Goal: Register for event/course: Sign up to attend an event or enroll in a course

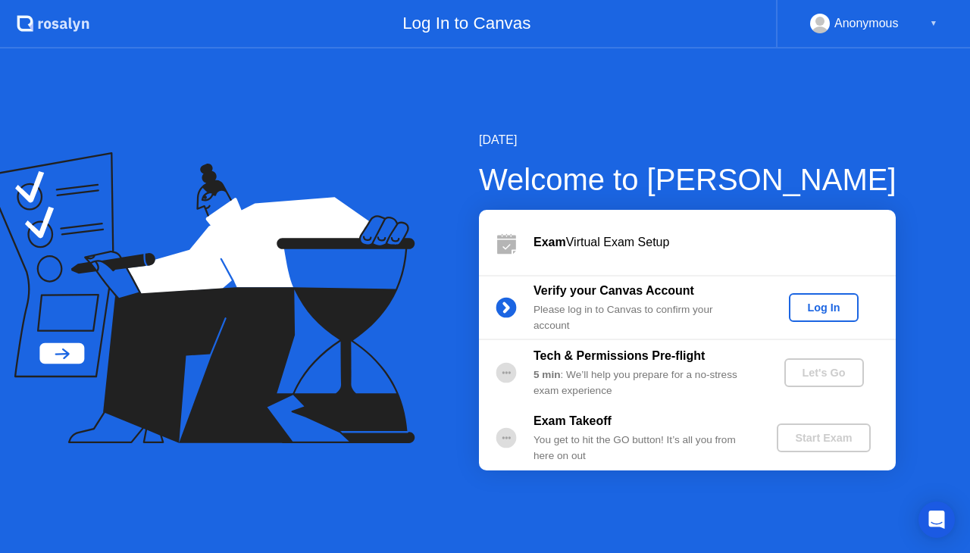
click at [814, 308] on div "Log In" at bounding box center [823, 307] width 57 height 12
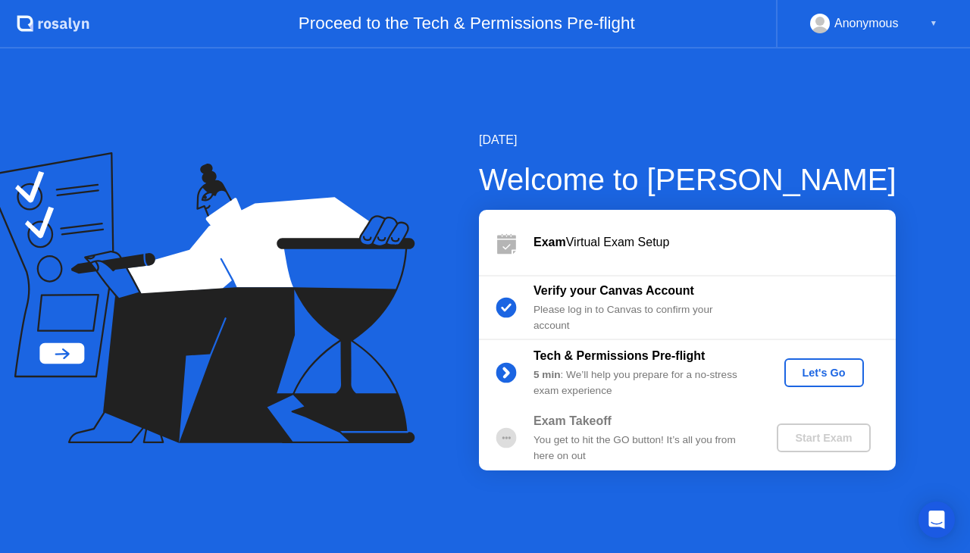
click at [817, 372] on div "Let's Go" at bounding box center [823, 373] width 67 height 12
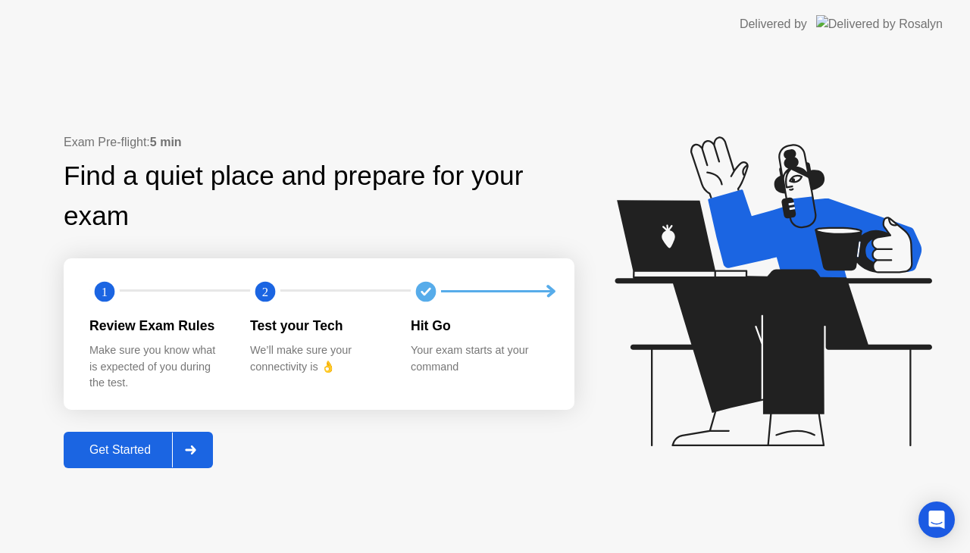
click at [139, 447] on div "Get Started" at bounding box center [120, 450] width 104 height 14
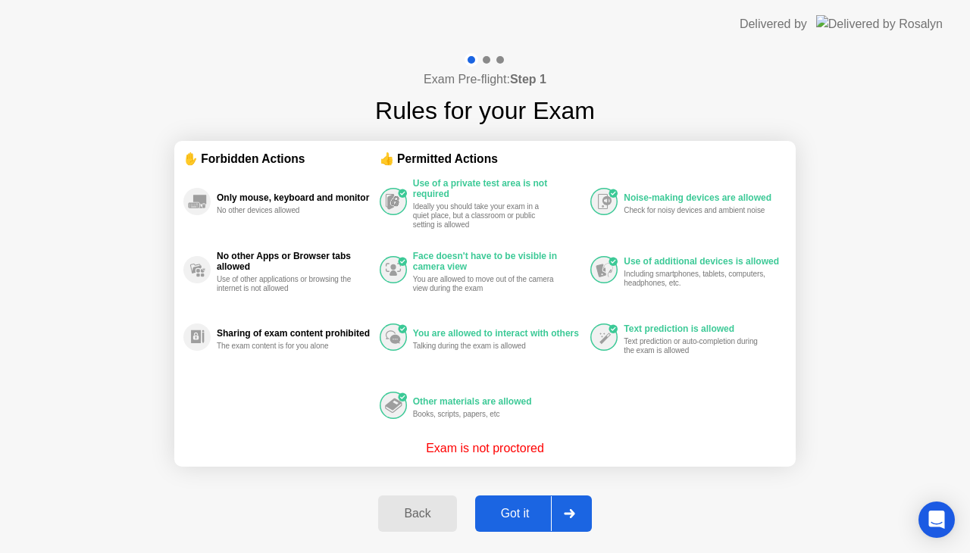
click at [517, 514] on div "Got it" at bounding box center [515, 514] width 71 height 14
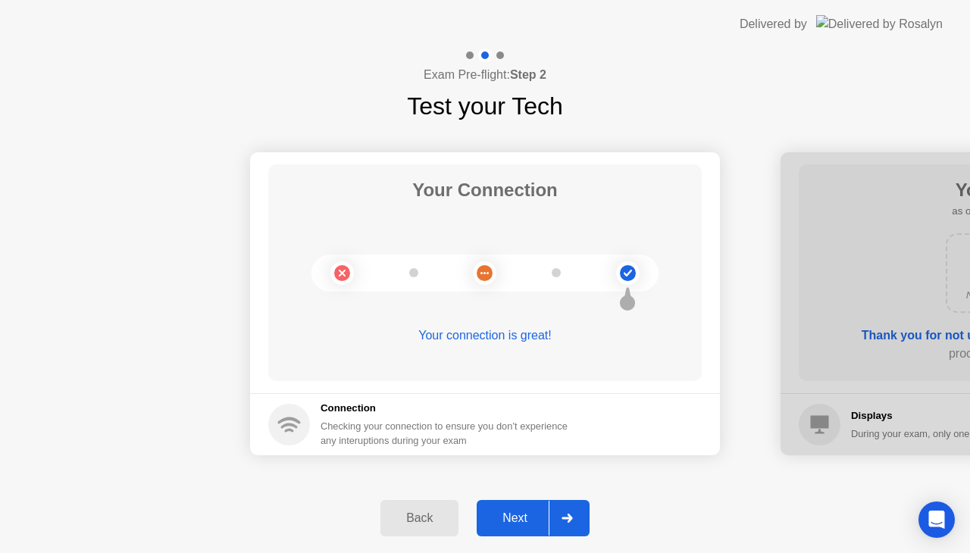
click at [517, 516] on div "Next" at bounding box center [514, 518] width 67 height 14
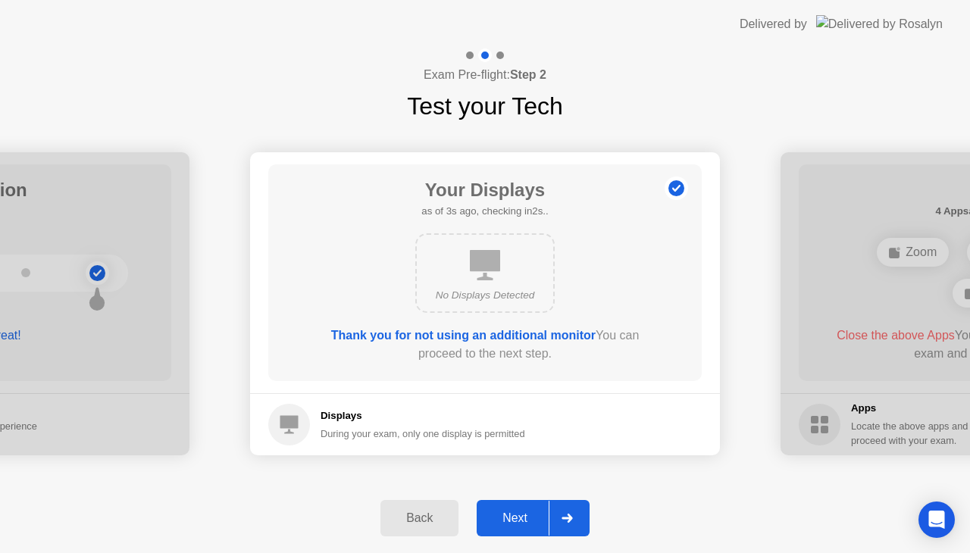
click at [511, 512] on div "Next" at bounding box center [514, 518] width 67 height 14
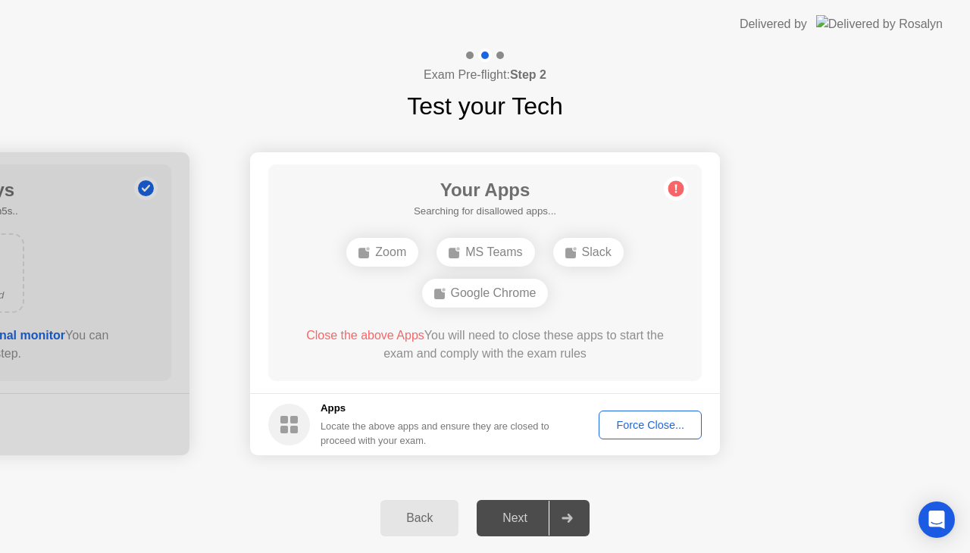
click at [654, 426] on div "Force Close..." at bounding box center [650, 425] width 92 height 12
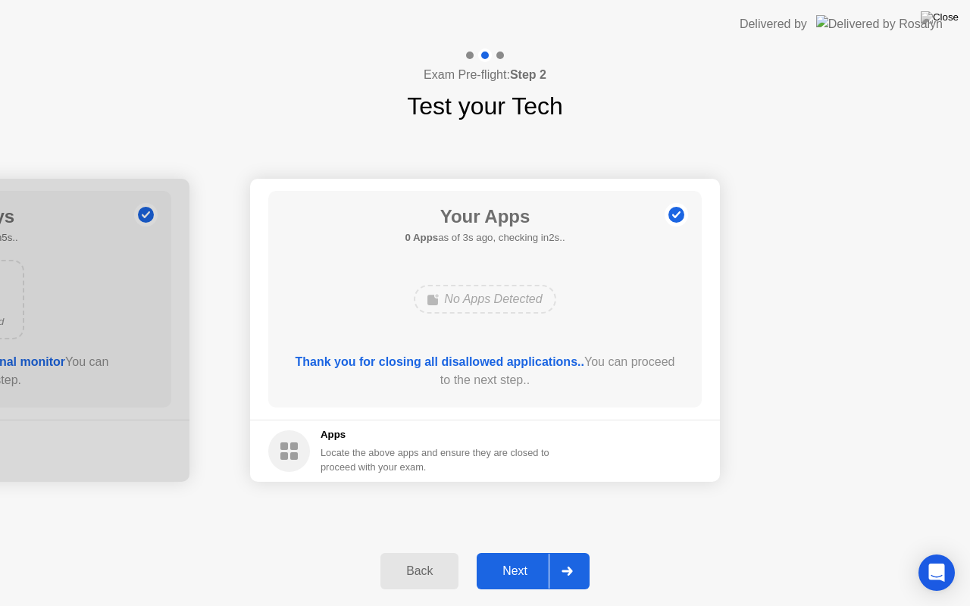
click at [515, 552] on div "Next" at bounding box center [514, 571] width 67 height 14
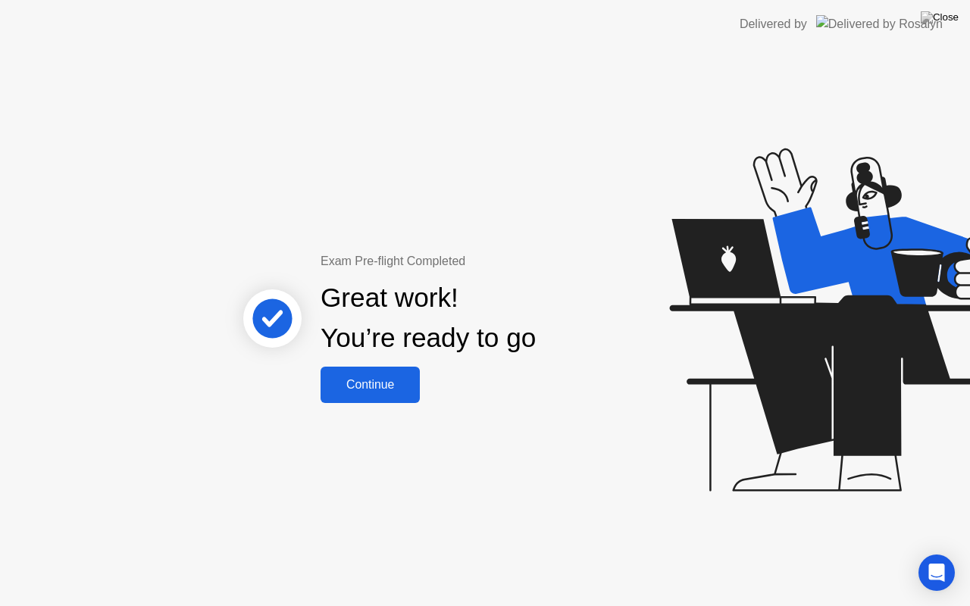
click at [383, 387] on div "Continue" at bounding box center [370, 385] width 90 height 14
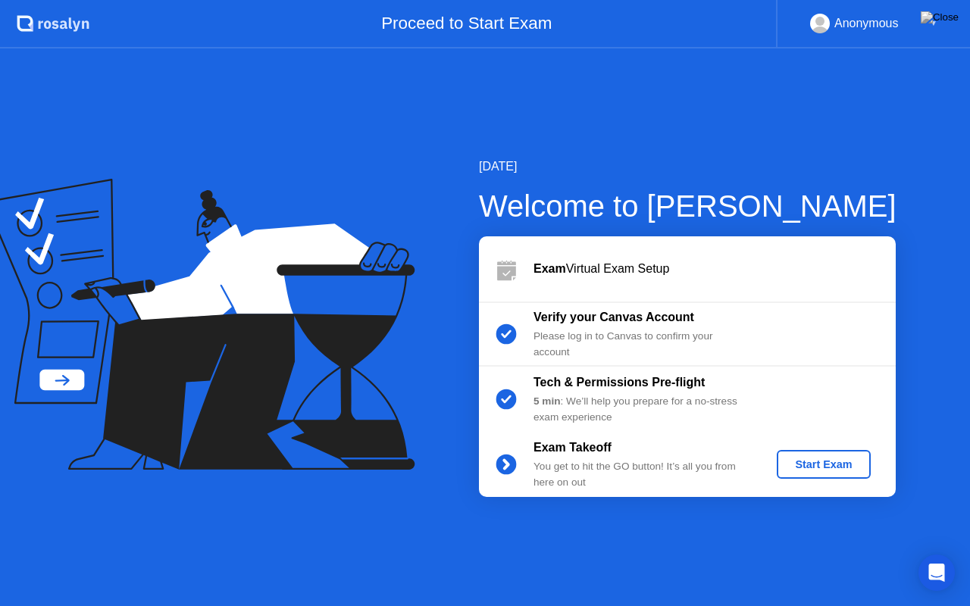
click at [823, 462] on div "Start Exam" at bounding box center [823, 464] width 81 height 12
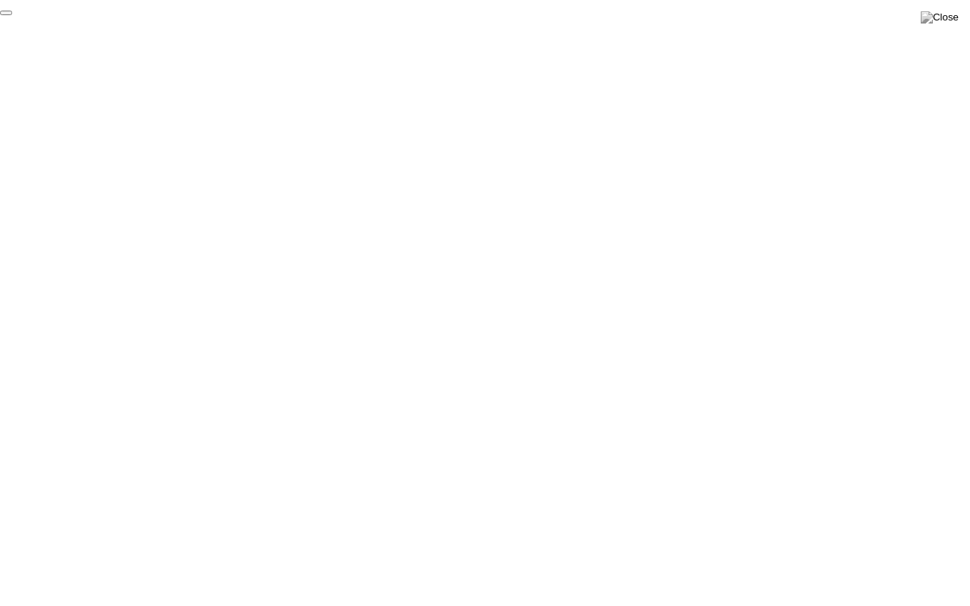
click div "End Proctoring Session"
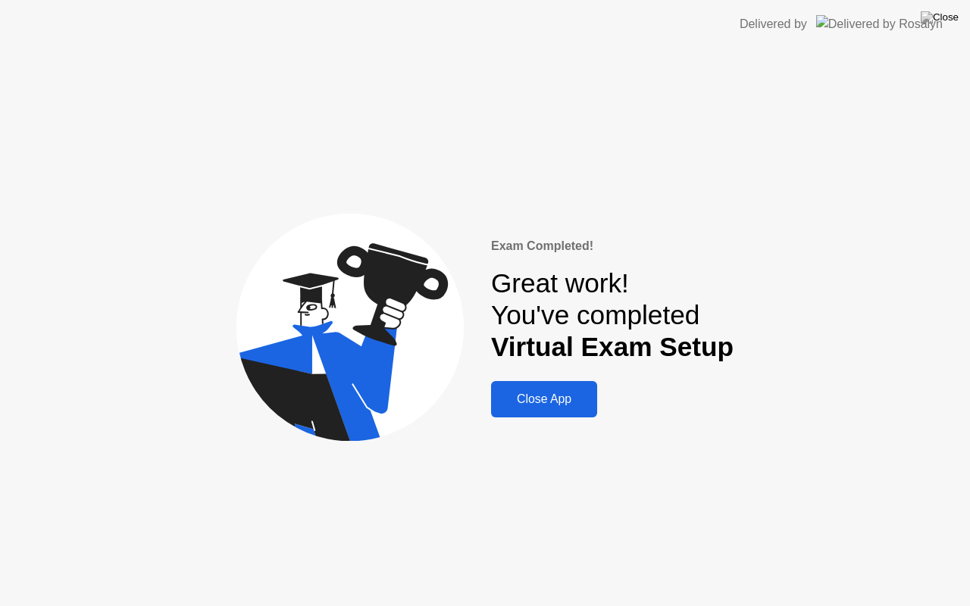
click at [552, 401] on div "Close App" at bounding box center [543, 399] width 97 height 14
